Goal: Transaction & Acquisition: Register for event/course

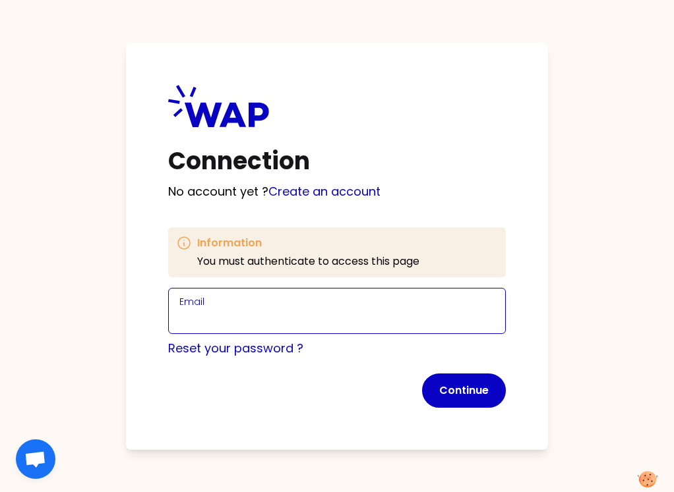
paste input "[EMAIL_ADDRESS][DOMAIN_NAME]"
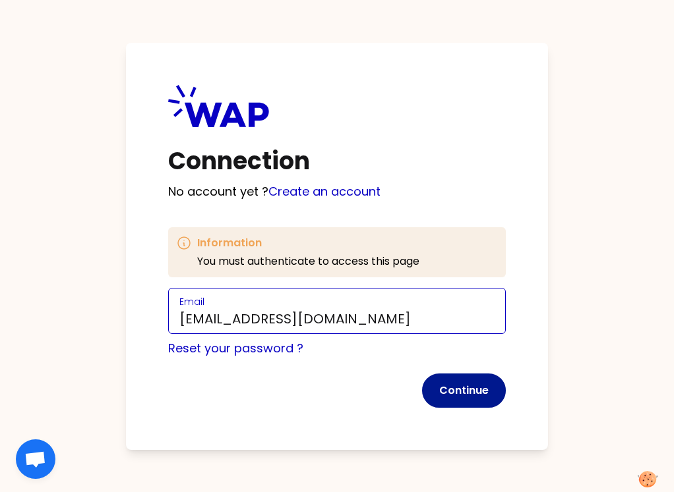
type input "[EMAIL_ADDRESS][DOMAIN_NAME]"
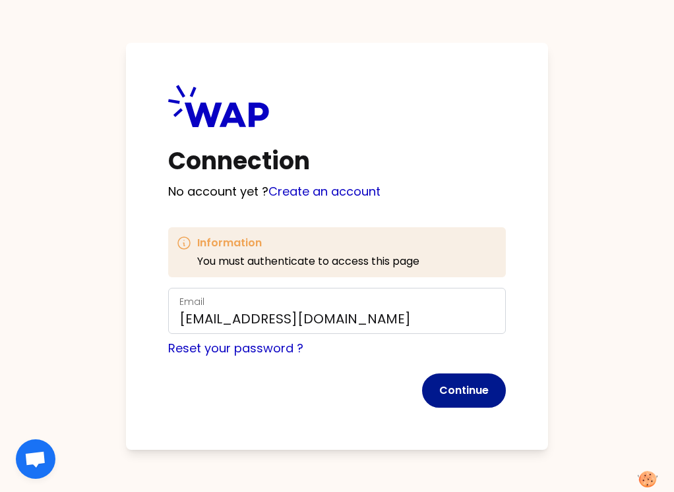
click at [469, 397] on button "Continue" at bounding box center [464, 391] width 84 height 34
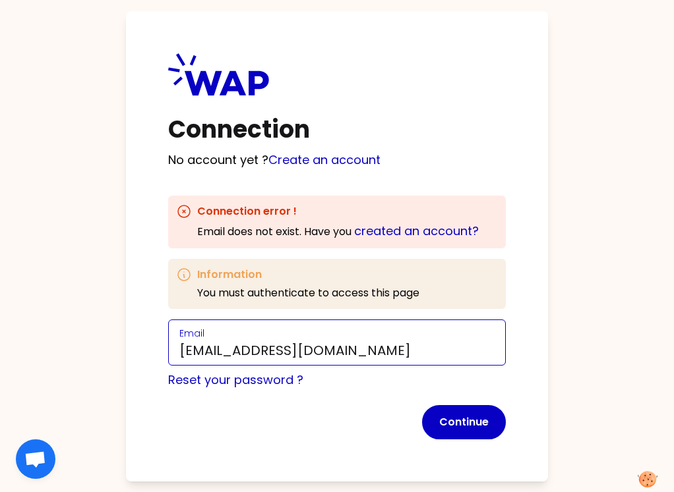
drag, startPoint x: 437, startPoint y: 351, endPoint x: 299, endPoint y: 313, distance: 143.6
click at [299, 313] on div "Connection error ! Email does not exist . Have you created an account? Informat…" at bounding box center [336, 318] width 337 height 244
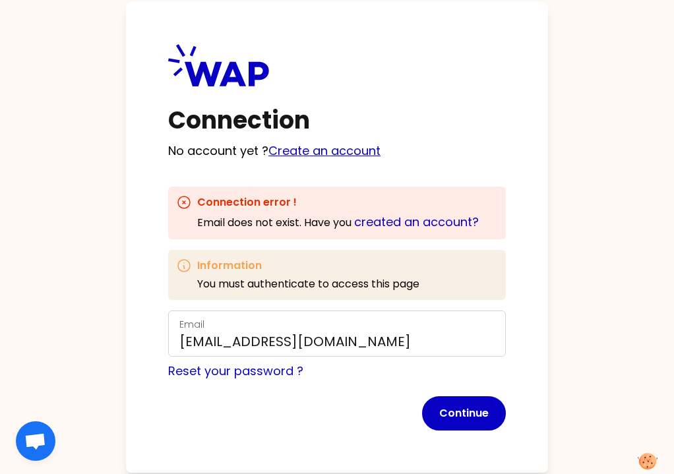
click at [320, 150] on link "Create an account" at bounding box center [324, 150] width 112 height 16
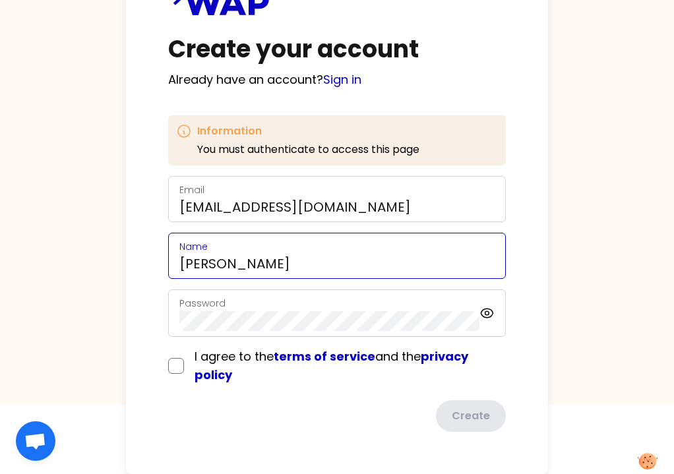
scroll to position [72, 0]
type input "[PERSON_NAME]"
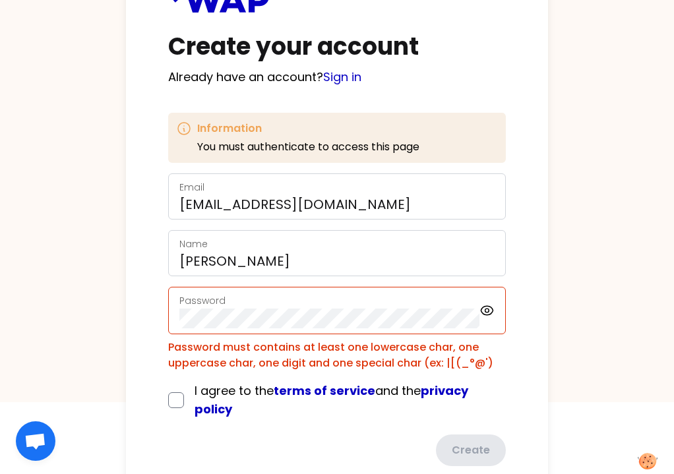
click at [169, 364] on form "Email [EMAIL_ADDRESS][DOMAIN_NAME] Name Yasmine Password Password must contains…" at bounding box center [336, 319] width 337 height 293
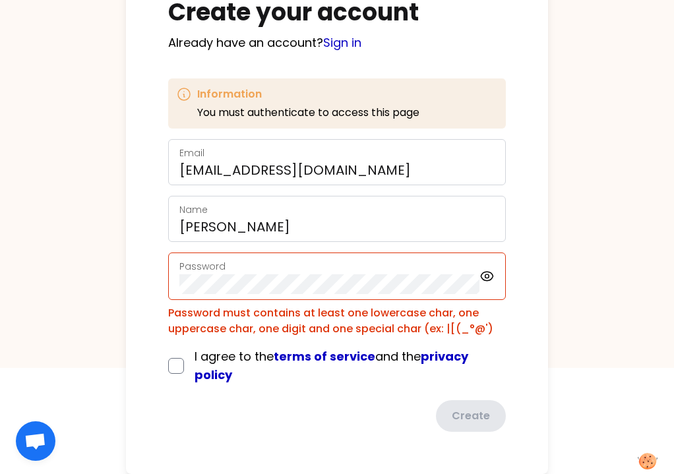
scroll to position [109, 0]
click at [388, 271] on div "Password" at bounding box center [329, 276] width 300 height 36
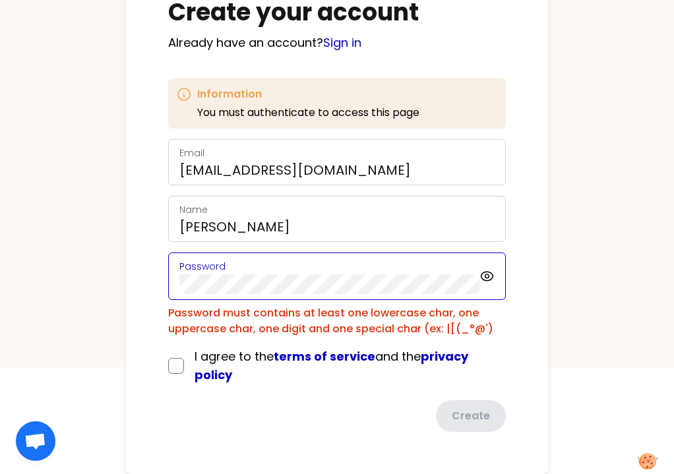
scroll to position [72, 0]
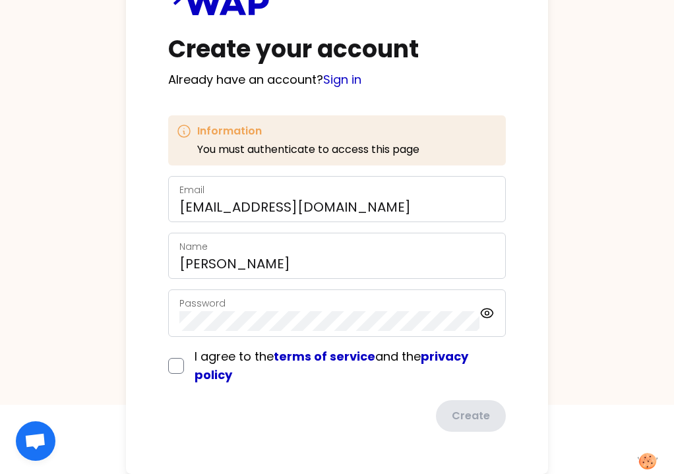
click at [174, 364] on input "checkbox" at bounding box center [176, 366] width 16 height 16
checkbox input "true"
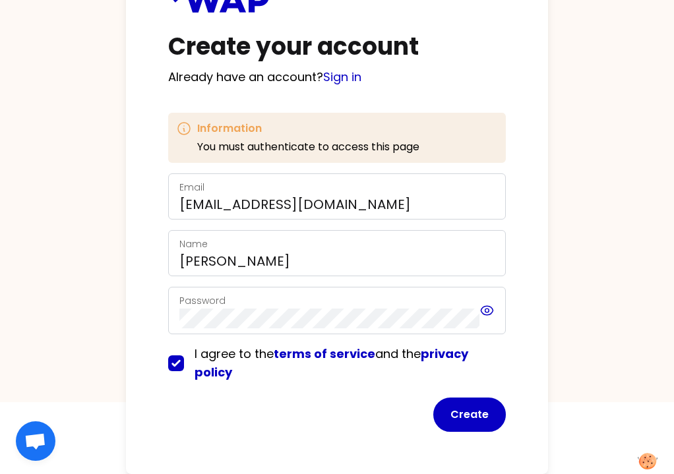
click at [488, 310] on icon at bounding box center [486, 311] width 15 height 16
click at [475, 428] on button "Create" at bounding box center [469, 414] width 72 height 34
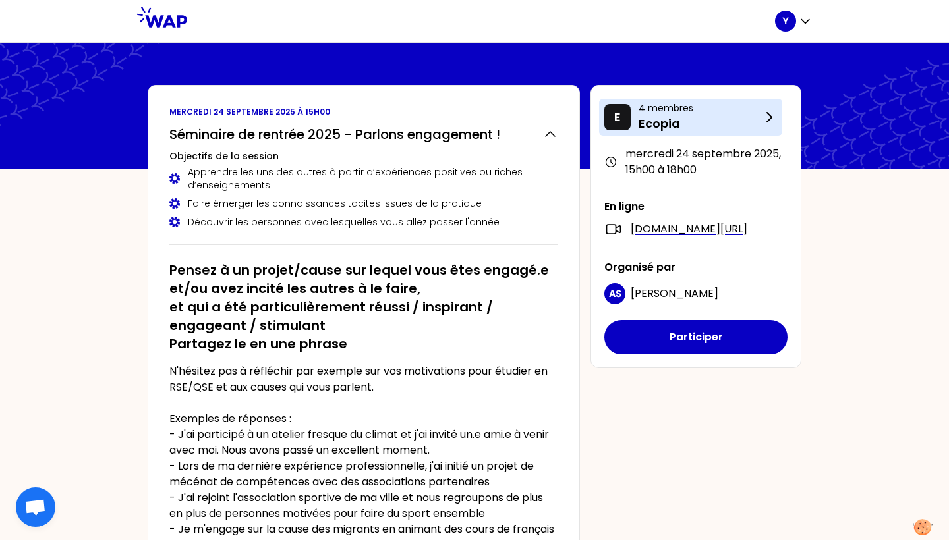
click at [673, 113] on icon at bounding box center [769, 117] width 16 height 16
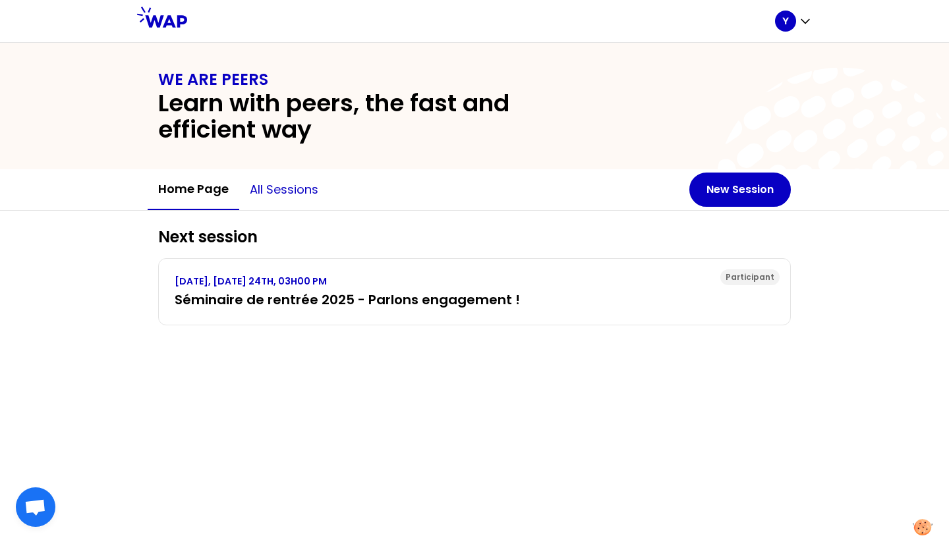
click at [301, 189] on button "All sessions" at bounding box center [284, 190] width 90 height 40
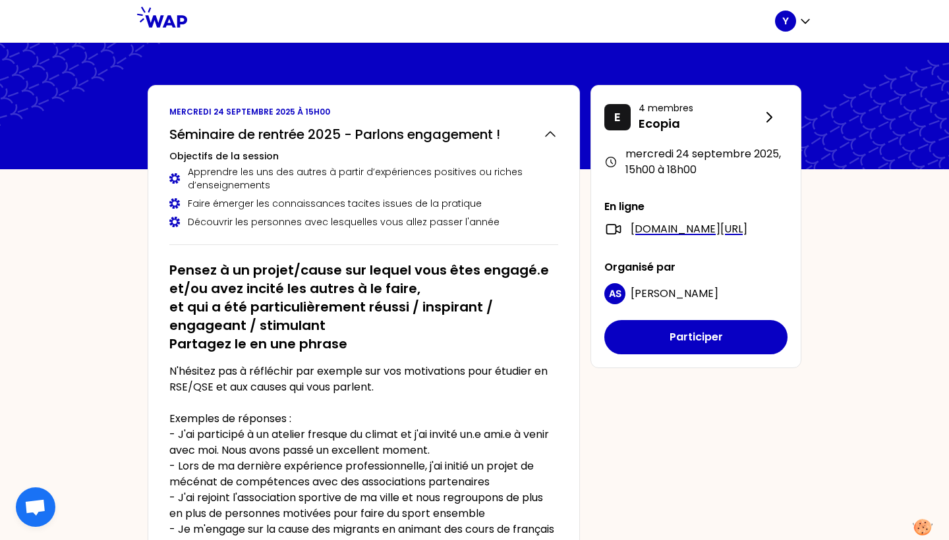
click at [458, 1] on div at bounding box center [481, 21] width 588 height 42
